Goal: Task Accomplishment & Management: Use online tool/utility

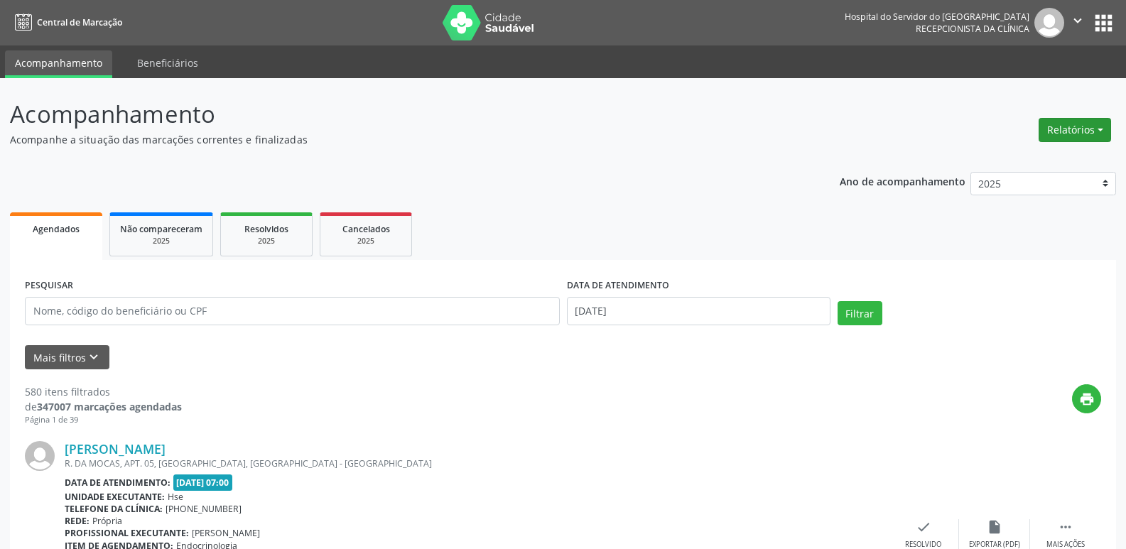
click at [1076, 132] on button "Relatórios" at bounding box center [1075, 130] width 72 height 24
click at [1037, 160] on link "Agendamentos" at bounding box center [1035, 161] width 153 height 20
select select "7"
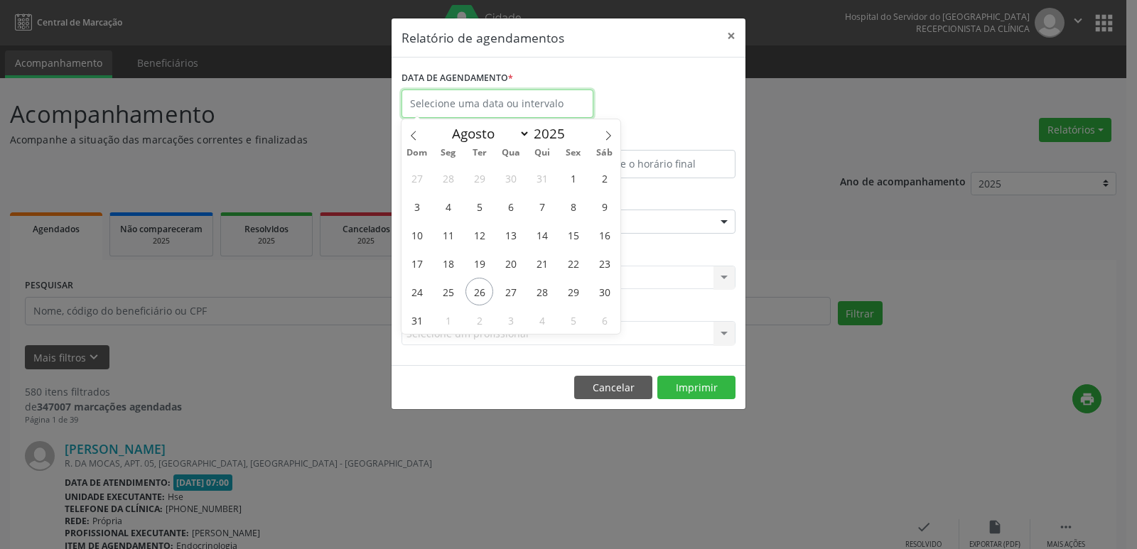
click at [461, 98] on input "text" at bounding box center [497, 104] width 192 height 28
click at [483, 296] on span "26" at bounding box center [479, 292] width 28 height 28
type input "[DATE]"
click at [483, 296] on span "26" at bounding box center [479, 292] width 28 height 28
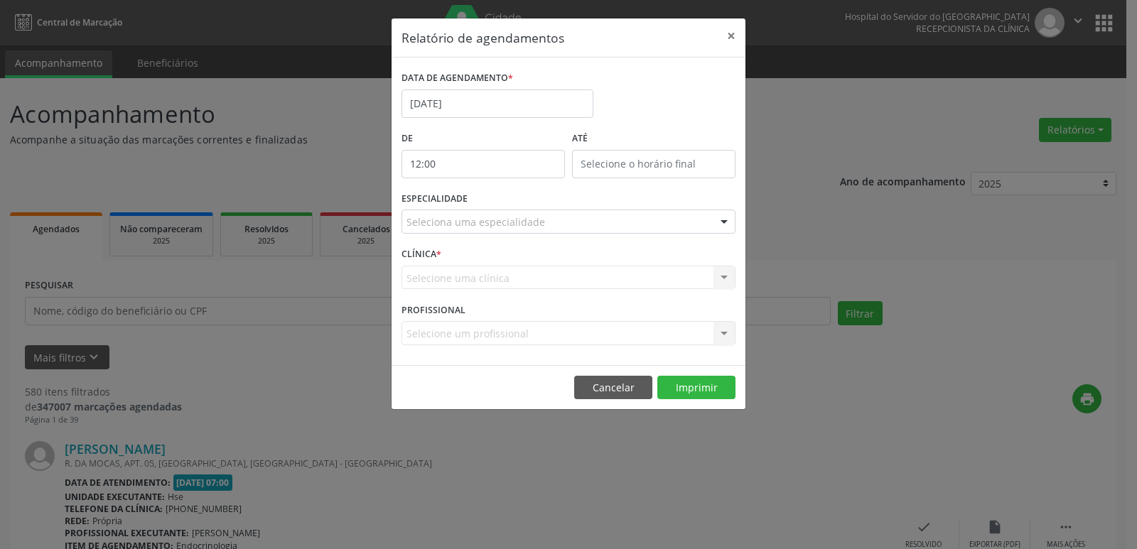
click at [463, 172] on input "12:00" at bounding box center [482, 164] width 163 height 28
click at [501, 204] on span at bounding box center [504, 202] width 10 height 14
type input "11:00"
type input "11"
click at [501, 204] on span at bounding box center [504, 202] width 10 height 14
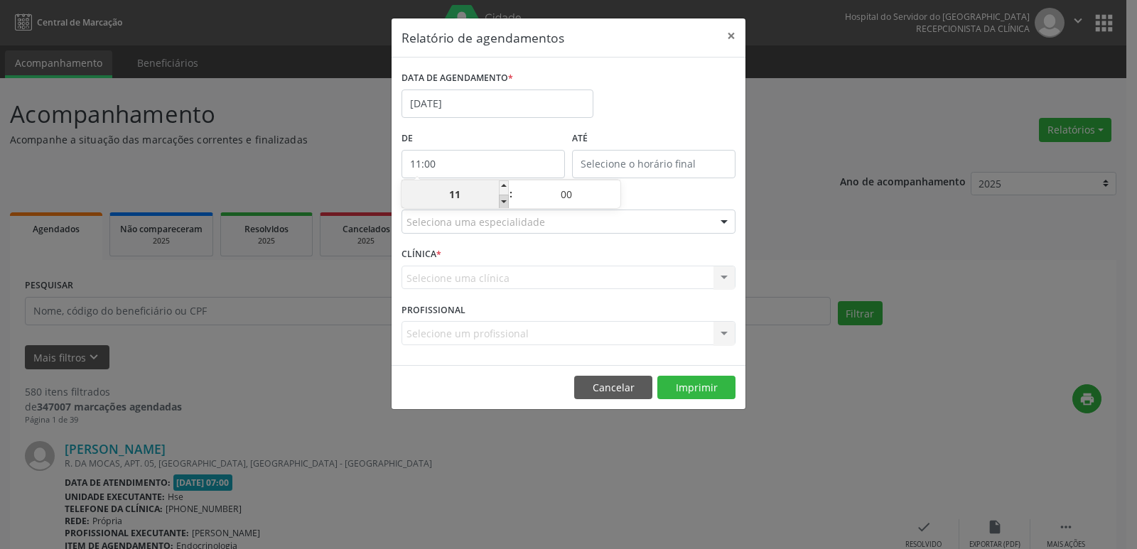
type input "10:00"
type input "10"
click at [501, 204] on span at bounding box center [504, 202] width 10 height 14
type input "09:00"
type input "09"
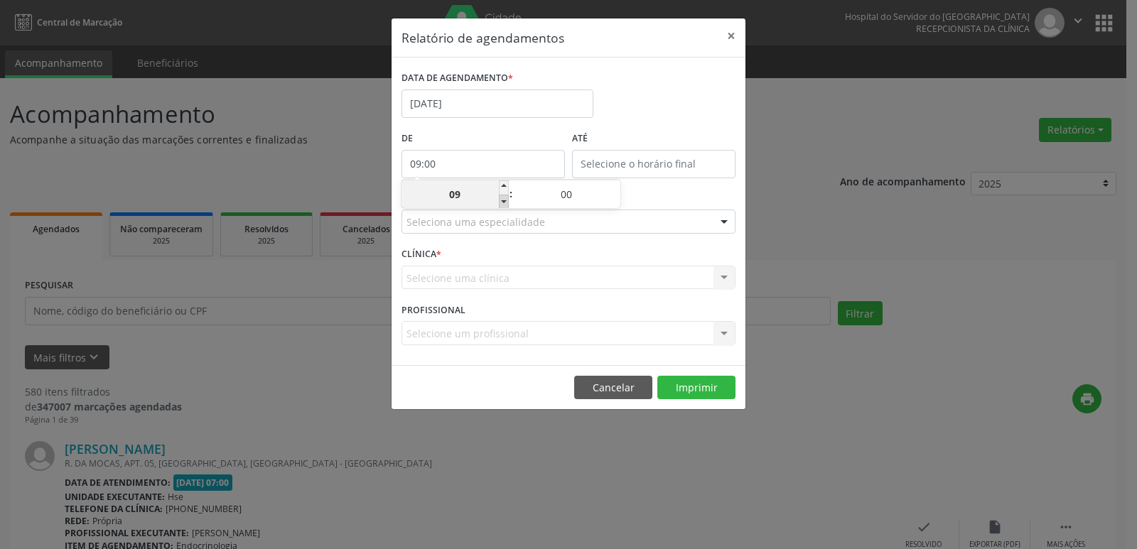
click at [501, 204] on span at bounding box center [504, 202] width 10 height 14
type input "08:00"
type input "08"
click at [501, 204] on span at bounding box center [504, 202] width 10 height 14
type input "07:00"
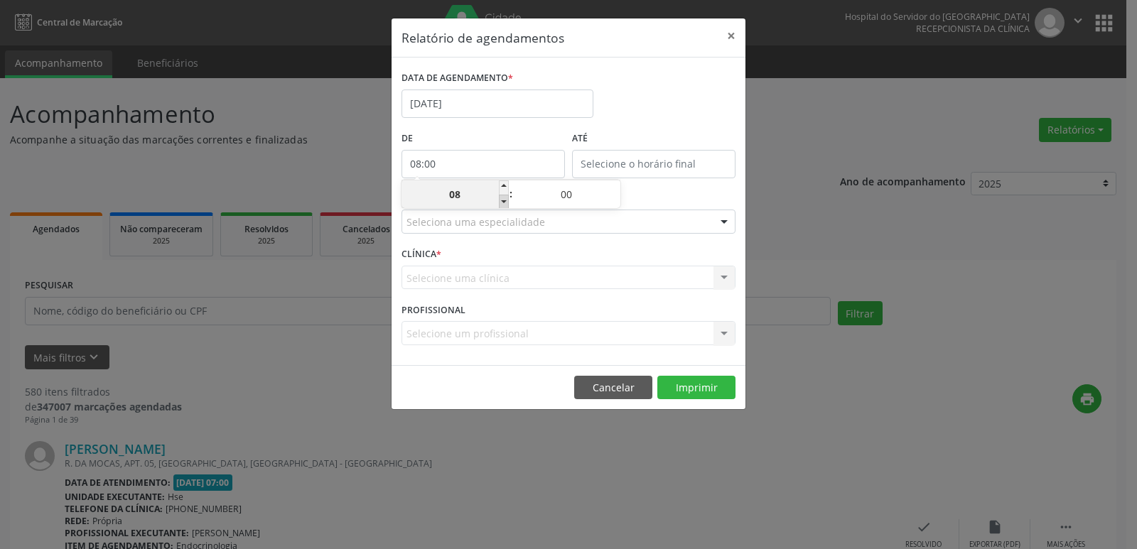
type input "07"
click at [501, 204] on span at bounding box center [504, 202] width 10 height 14
type input "06:00"
type input "06"
click at [502, 190] on span at bounding box center [504, 187] width 10 height 14
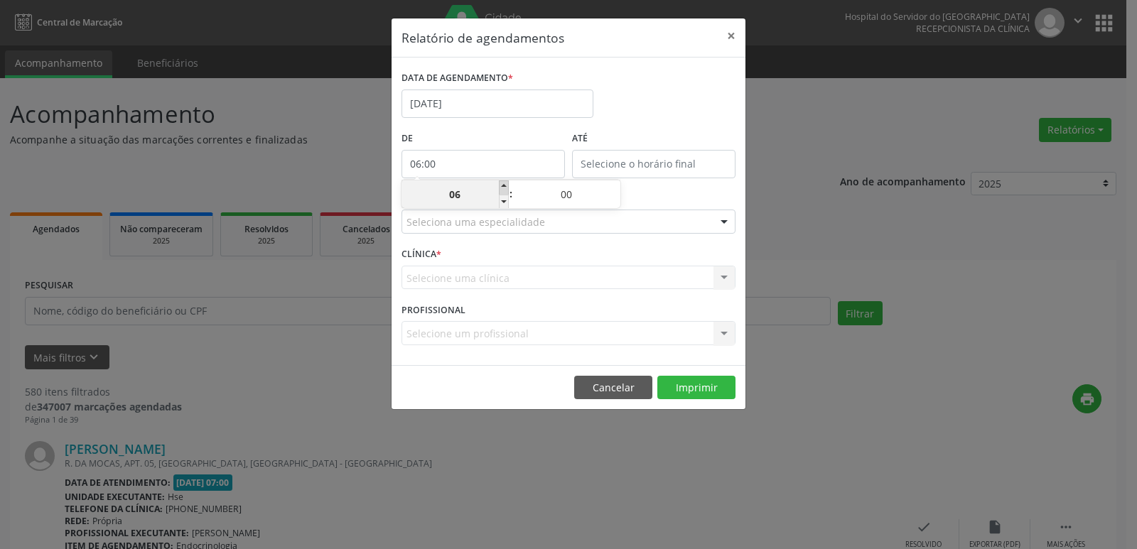
type input "07:00"
type input "07"
click at [672, 162] on input "12:00" at bounding box center [653, 164] width 163 height 28
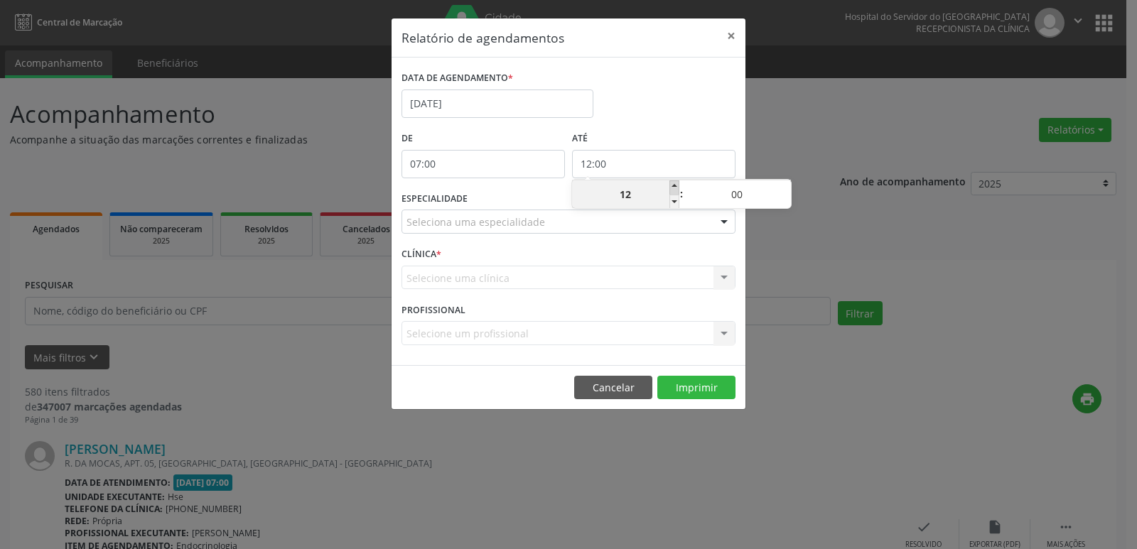
click at [675, 185] on span at bounding box center [674, 187] width 10 height 14
type input "13:00"
type input "13"
click at [675, 185] on span at bounding box center [674, 187] width 10 height 14
type input "14:00"
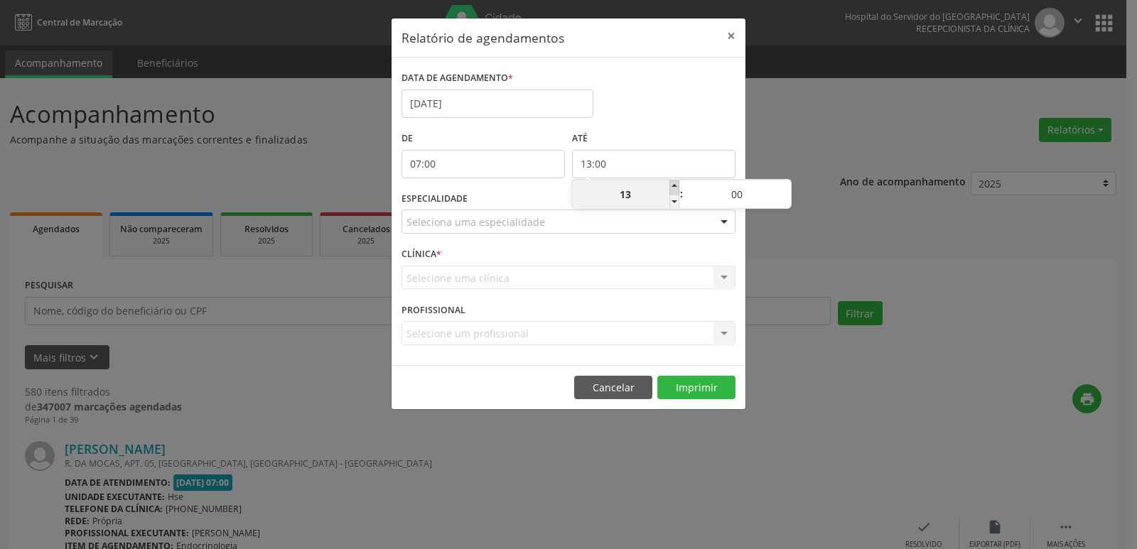
type input "14"
click at [675, 185] on span at bounding box center [674, 187] width 10 height 14
type input "15:00"
type input "15"
click at [675, 185] on span at bounding box center [674, 187] width 10 height 14
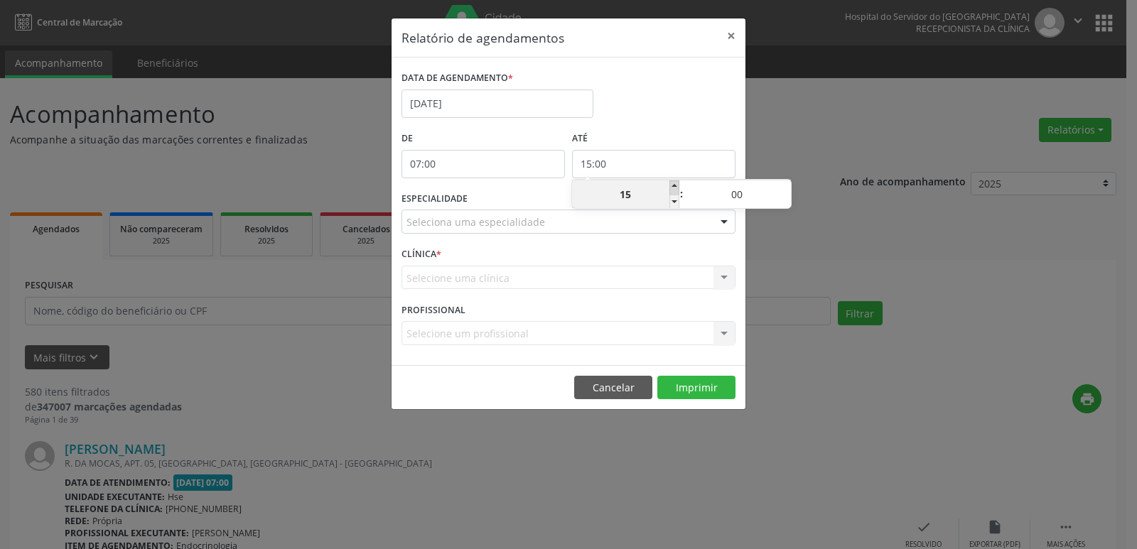
type input "16:00"
type input "16"
click at [675, 185] on span at bounding box center [674, 187] width 10 height 14
type input "17:00"
type input "17"
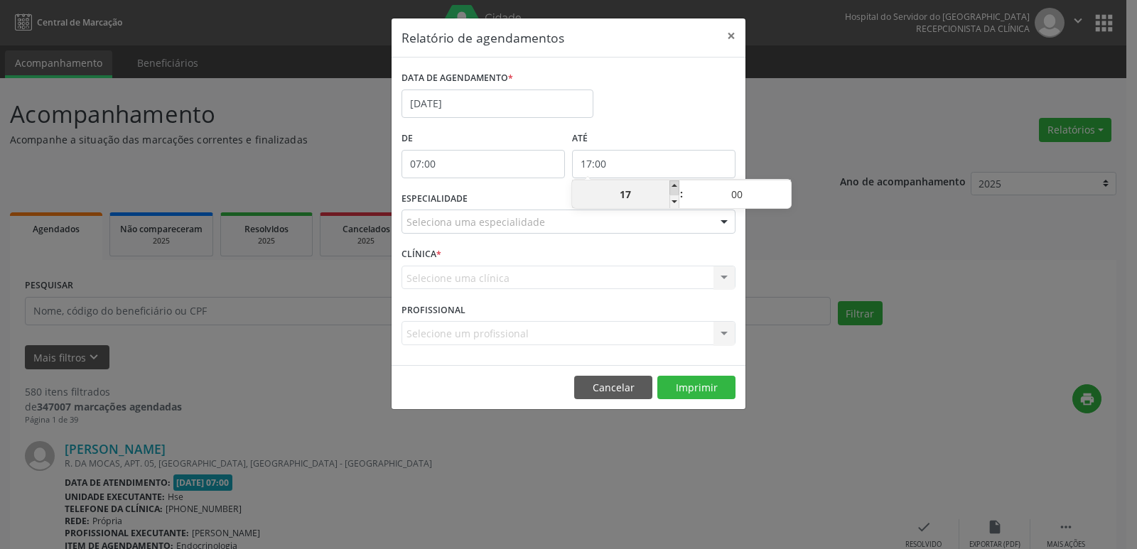
click at [675, 185] on span at bounding box center [674, 187] width 10 height 14
type input "18:00"
type input "18"
click at [675, 185] on span at bounding box center [674, 187] width 10 height 14
type input "19:00"
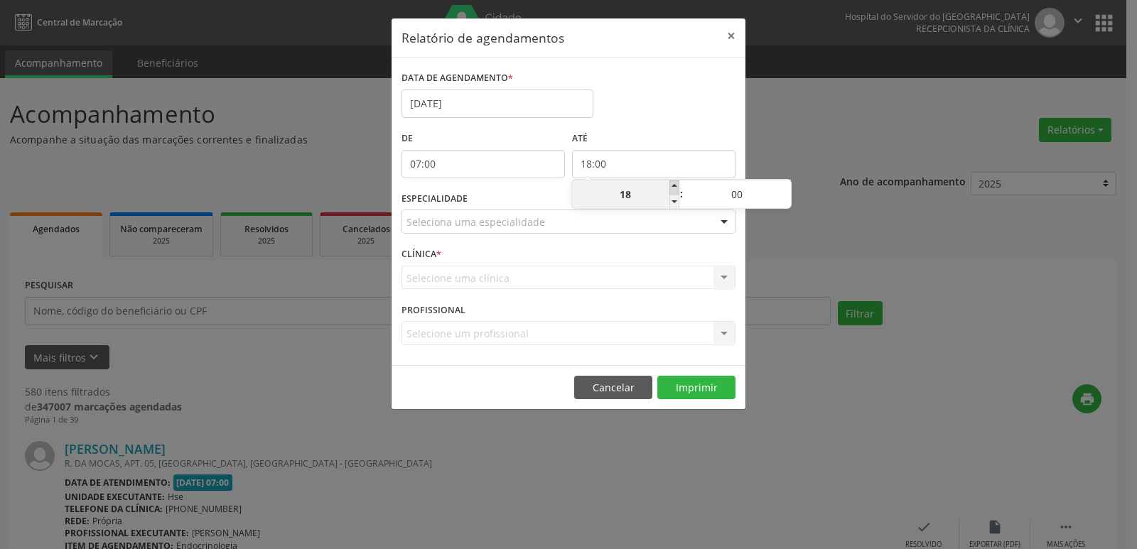
type input "19"
click at [675, 185] on span at bounding box center [674, 187] width 10 height 14
type input "20:00"
type input "20"
click at [675, 185] on span at bounding box center [674, 187] width 10 height 14
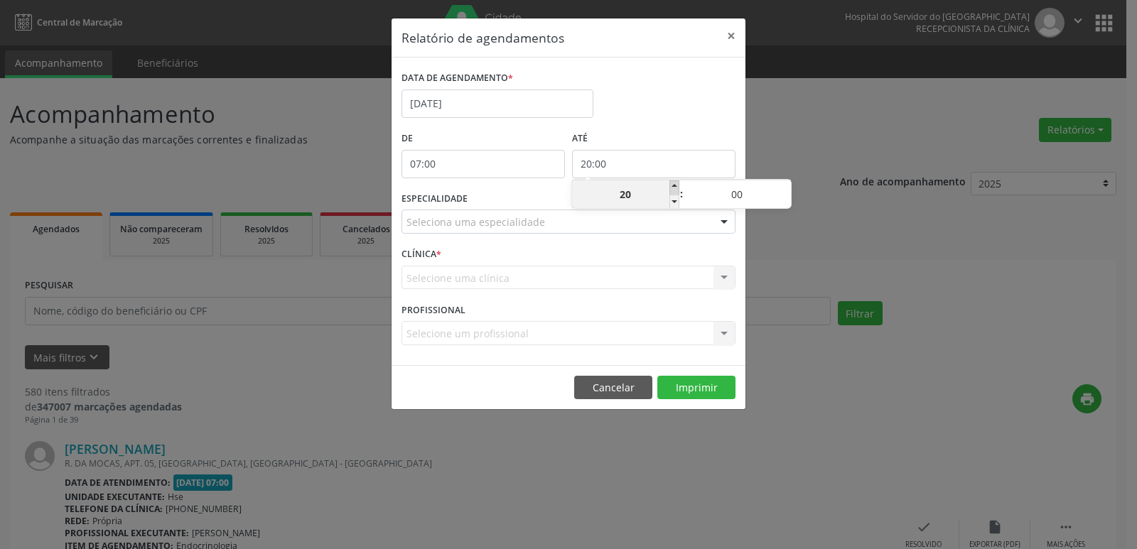
type input "21:00"
type input "21"
click at [675, 185] on span at bounding box center [674, 187] width 10 height 14
type input "22:00"
type input "22"
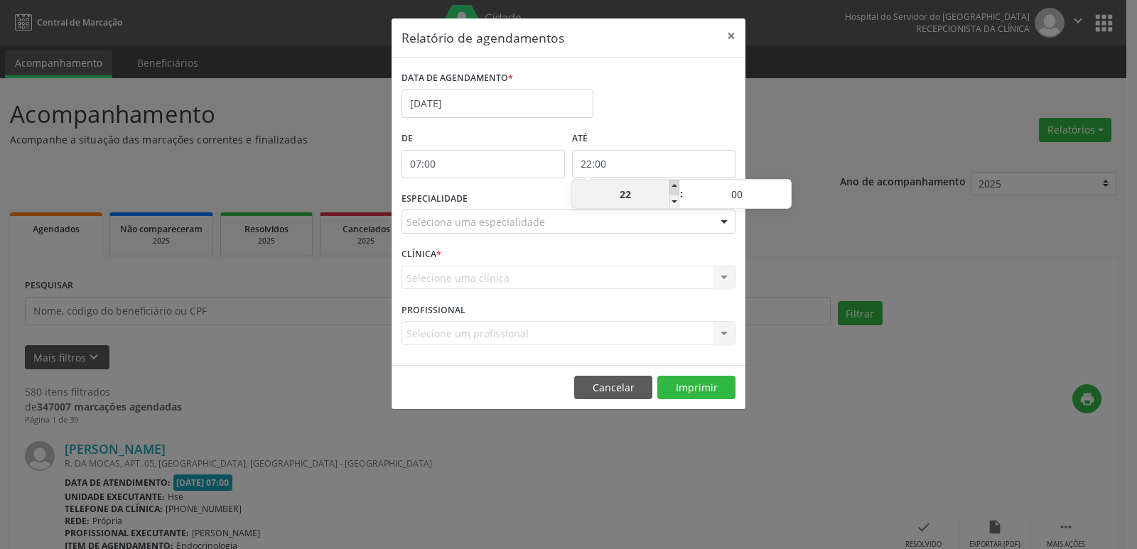
click at [675, 185] on span at bounding box center [674, 187] width 10 height 14
type input "23:00"
type input "23"
click at [672, 203] on span at bounding box center [674, 202] width 10 height 14
type input "22:00"
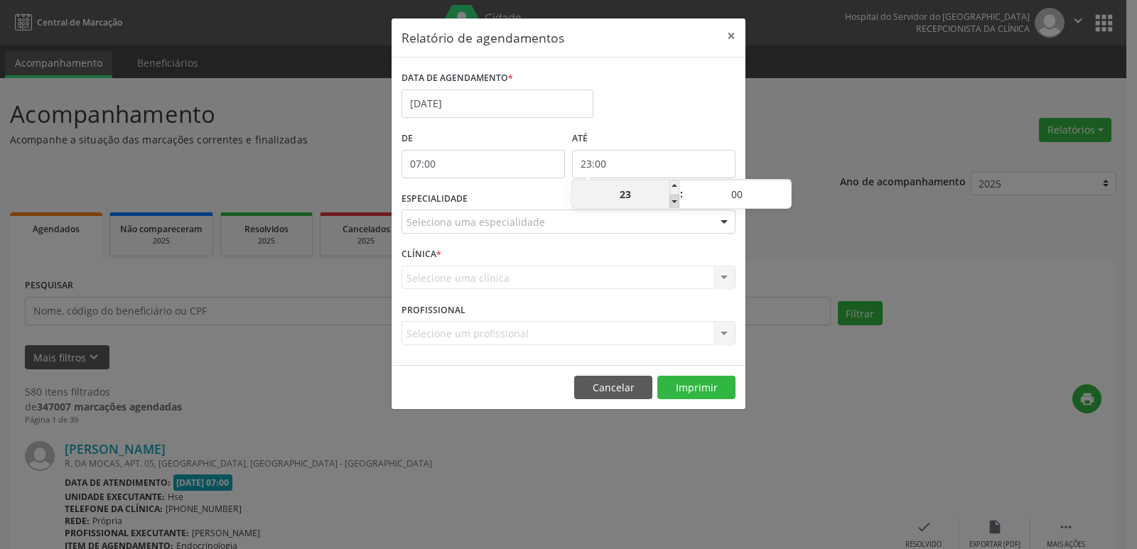
type input "22"
click at [672, 203] on span at bounding box center [674, 202] width 10 height 14
type input "21:00"
type input "21"
click at [717, 221] on div at bounding box center [723, 222] width 21 height 24
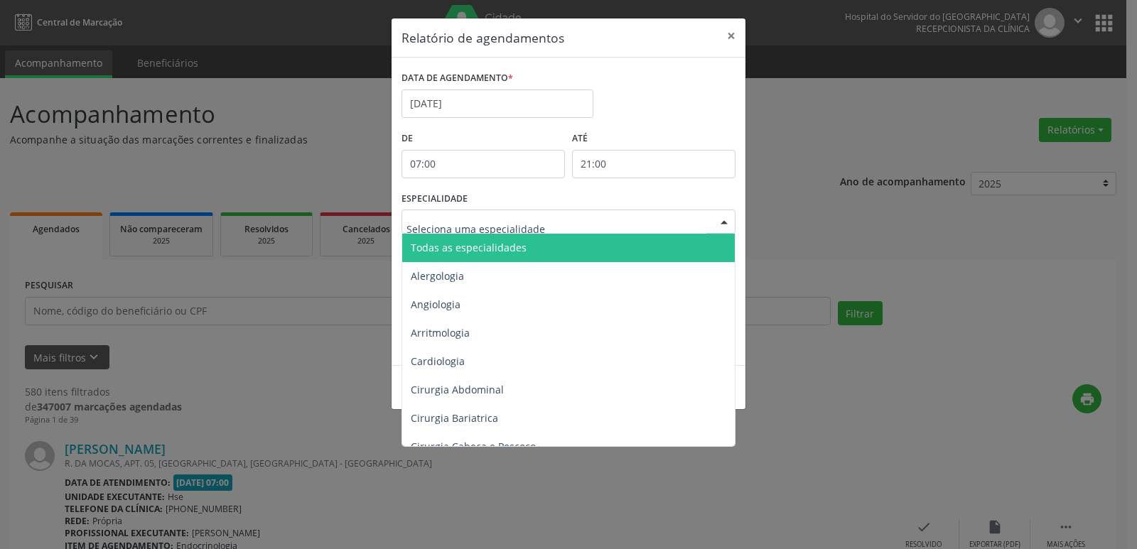
click at [709, 238] on span "Todas as especialidades" at bounding box center [569, 248] width 335 height 28
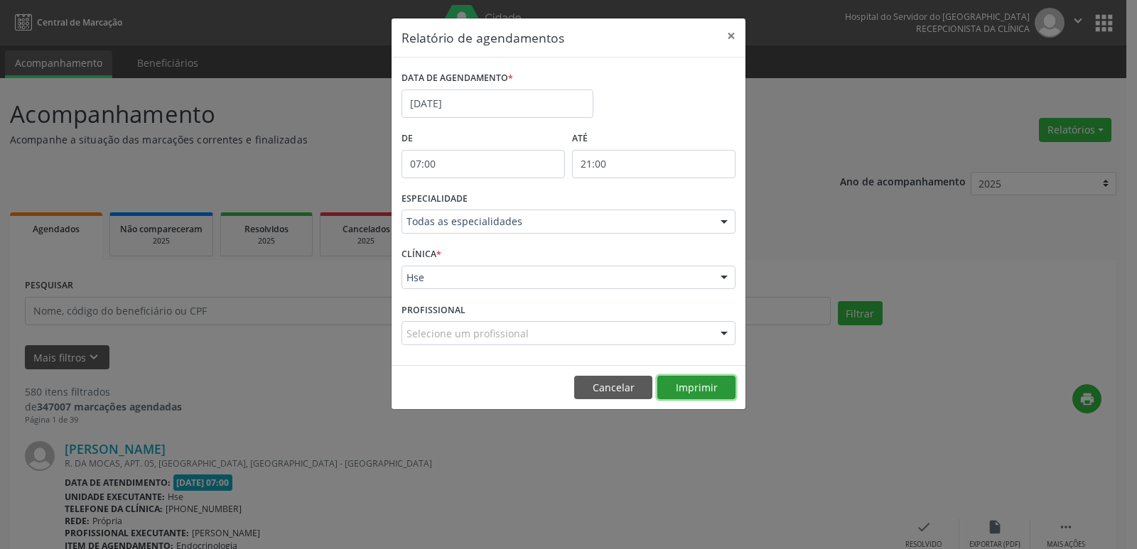
click at [693, 384] on button "Imprimir" at bounding box center [696, 388] width 78 height 24
